Goal: Transaction & Acquisition: Subscribe to service/newsletter

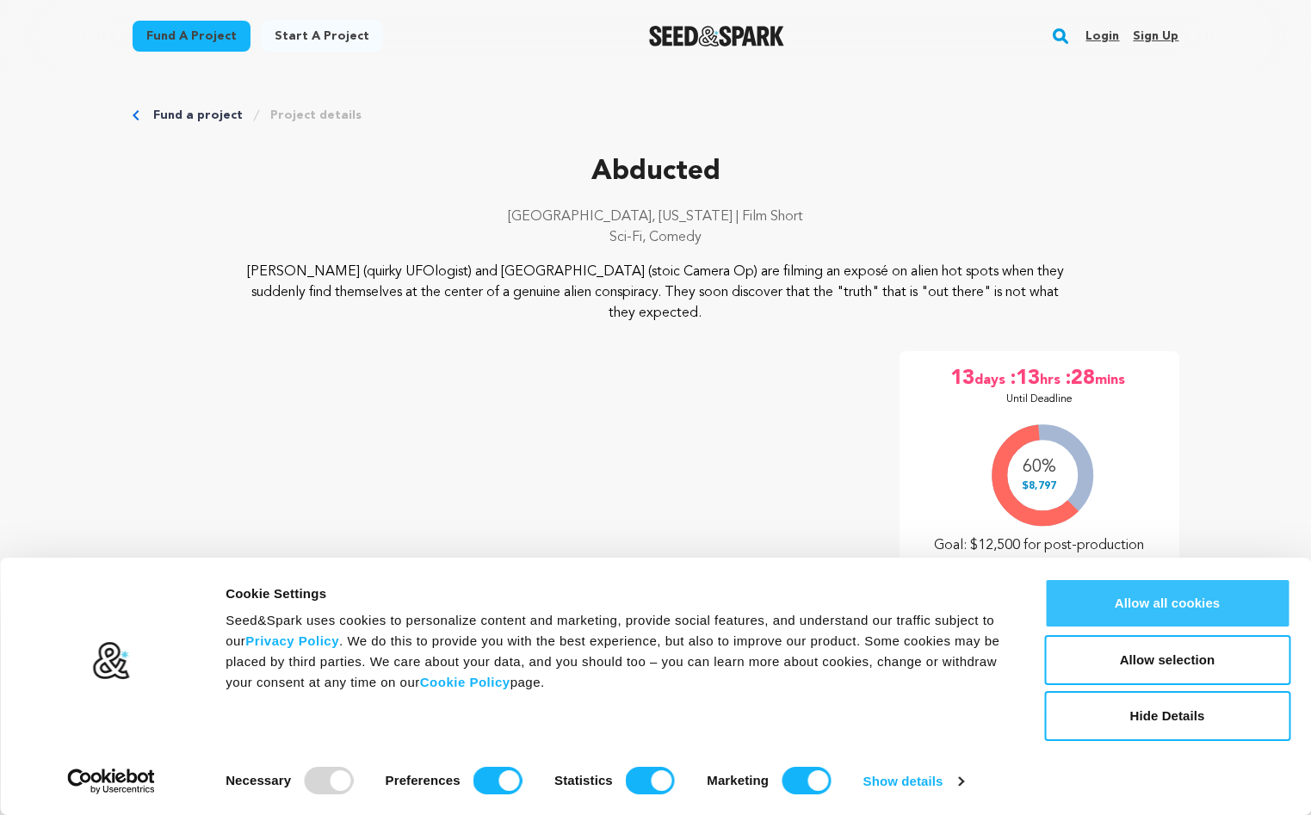
click at [1175, 609] on button "Allow all cookies" at bounding box center [1167, 604] width 246 height 50
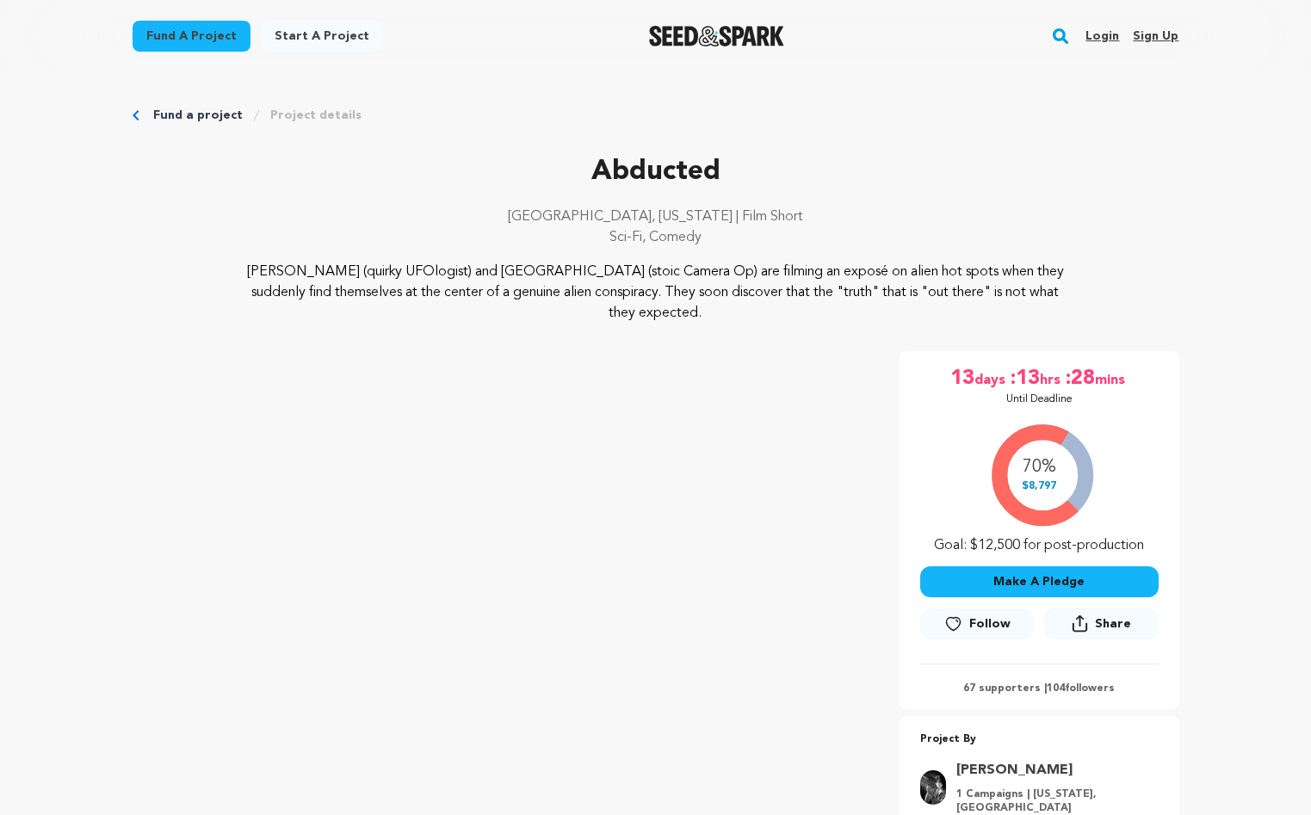
click at [979, 616] on span "Follow" at bounding box center [990, 624] width 41 height 17
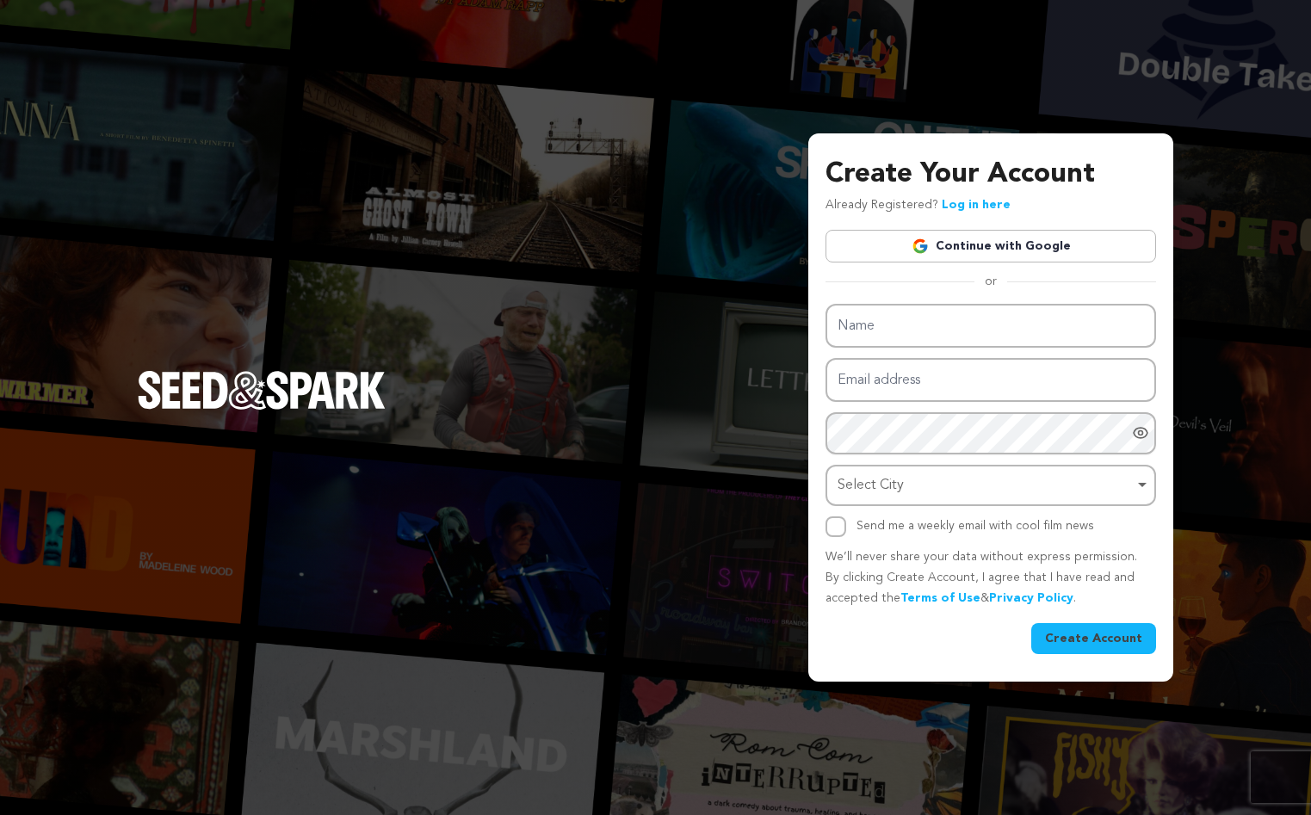
click at [967, 255] on link "Continue with Google" at bounding box center [991, 246] width 331 height 33
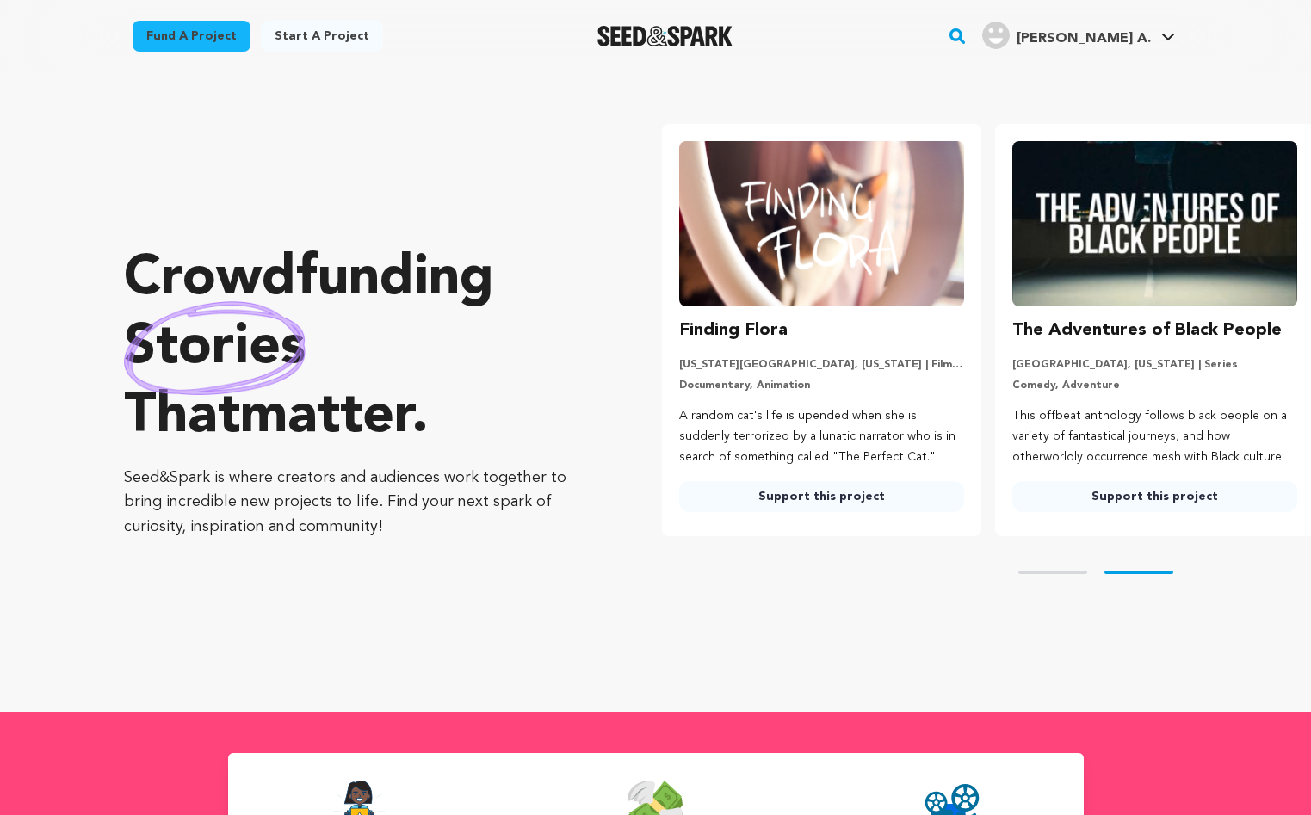
scroll to position [0, 347]
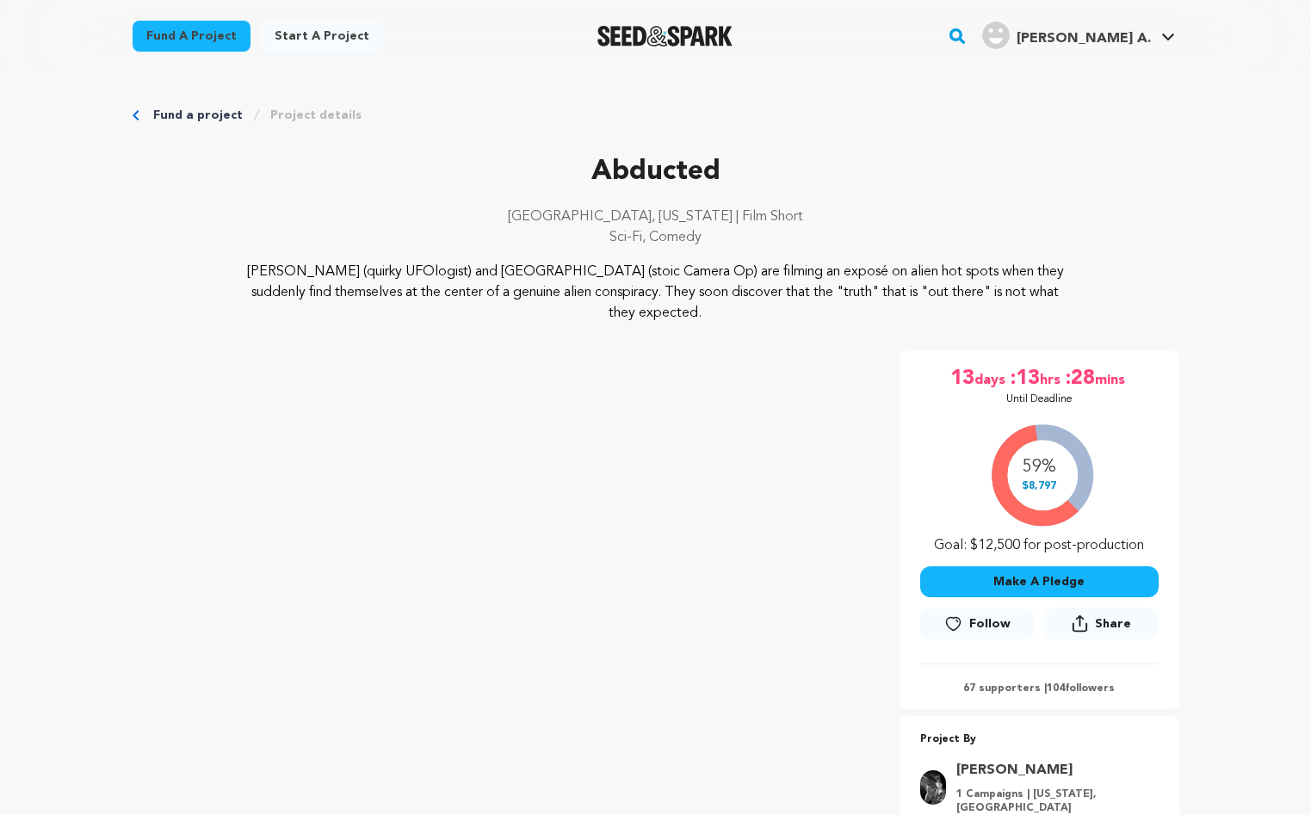
click at [962, 616] on icon at bounding box center [954, 624] width 18 height 17
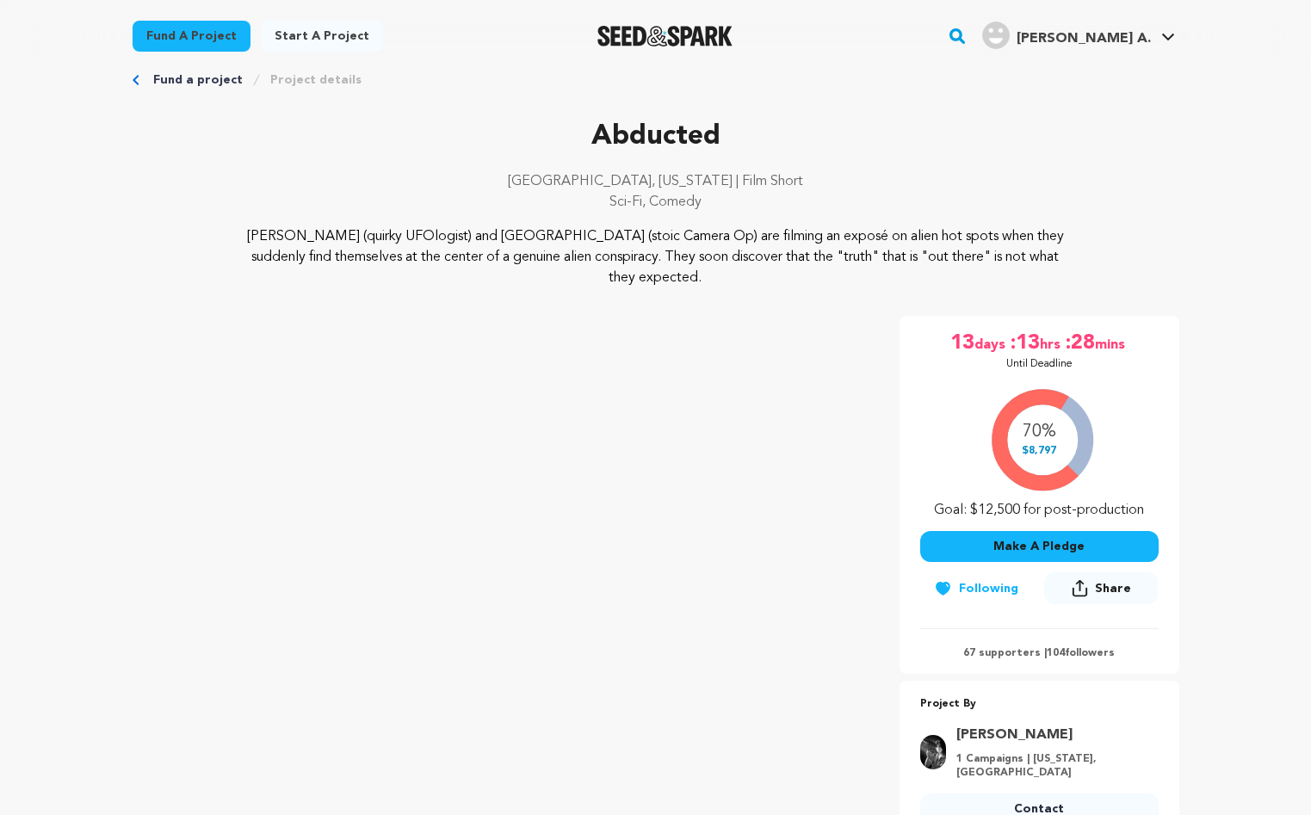
scroll to position [36, 0]
